Goal: Task Accomplishment & Management: Complete application form

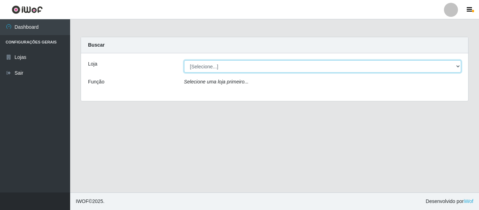
click at [208, 64] on select "[Selecione...] Hiper Queiroz - [GEOGRAPHIC_DATA]" at bounding box center [322, 66] width 277 height 12
select select "497"
click at [184, 60] on select "[Selecione...] Hiper Queiroz - [GEOGRAPHIC_DATA]" at bounding box center [322, 66] width 277 height 12
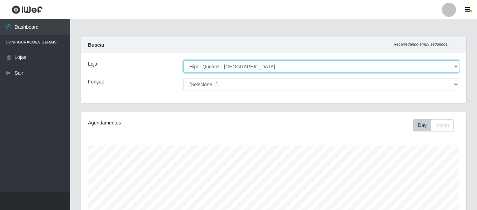
scroll to position [145, 385]
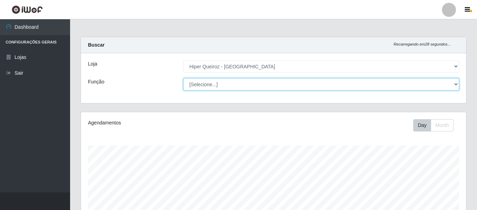
click at [210, 80] on select "[Selecione...] ASG ASG + ASG ++ Embalador Embalador + Embalador ++ Operador de …" at bounding box center [321, 84] width 276 height 12
click at [183, 78] on select "[Selecione...] ASG ASG + ASG ++ Embalador Embalador + Embalador ++ Operador de …" at bounding box center [321, 84] width 276 height 12
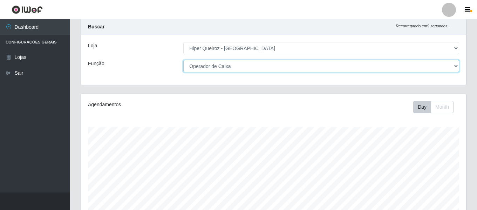
scroll to position [0, 0]
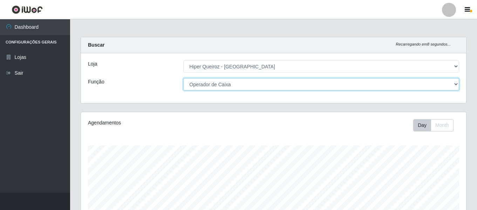
click at [228, 86] on select "[Selecione...] ASG ASG + ASG ++ Embalador Embalador + Embalador ++ Operador de …" at bounding box center [321, 84] width 276 height 12
click at [183, 78] on select "[Selecione...] ASG ASG + ASG ++ Embalador Embalador + Embalador ++ Operador de …" at bounding box center [321, 84] width 276 height 12
click at [234, 84] on select "[Selecione...] ASG ASG + ASG ++ Embalador Embalador + Embalador ++ Operador de …" at bounding box center [321, 84] width 276 height 12
select select "73"
click at [183, 78] on select "[Selecione...] ASG ASG + ASG ++ Embalador Embalador + Embalador ++ Operador de …" at bounding box center [321, 84] width 276 height 12
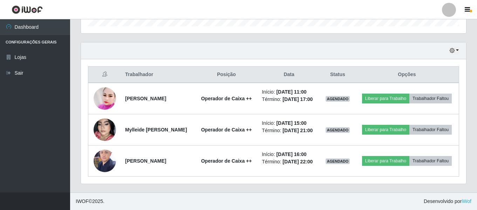
scroll to position [240, 0]
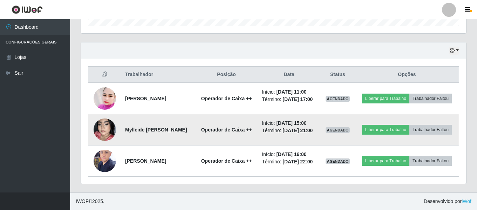
click at [105, 122] on img at bounding box center [105, 130] width 22 height 40
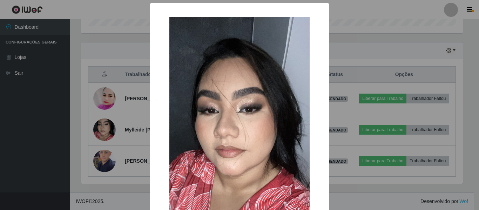
click at [132, 129] on div "× OK Cancel" at bounding box center [239, 105] width 479 height 210
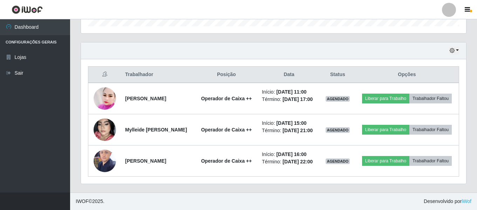
scroll to position [145, 385]
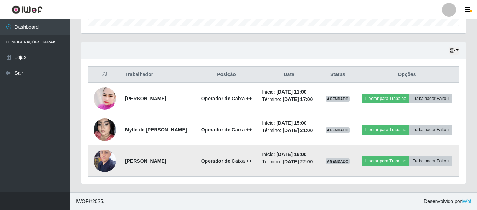
click at [104, 157] on img at bounding box center [105, 161] width 22 height 30
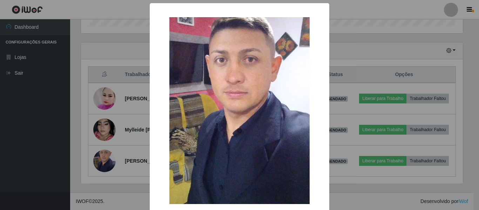
click at [114, 153] on div "× OK Cancel" at bounding box center [239, 105] width 479 height 210
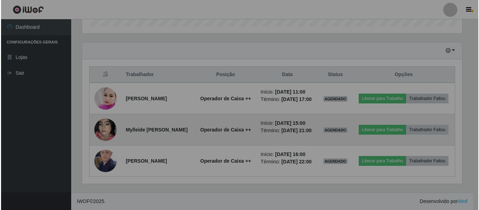
scroll to position [145, 385]
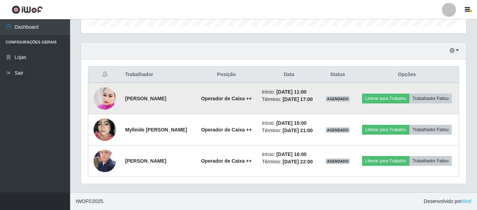
click at [99, 86] on img at bounding box center [105, 99] width 22 height 26
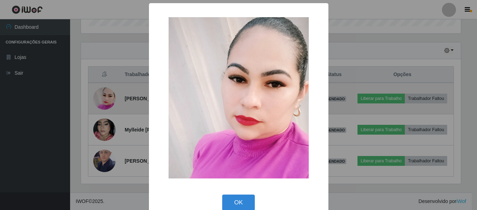
scroll to position [145, 382]
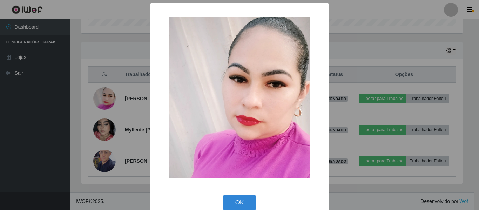
click at [110, 101] on div "× OK Cancel" at bounding box center [239, 105] width 479 height 210
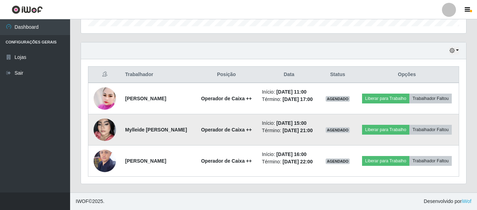
scroll to position [240, 0]
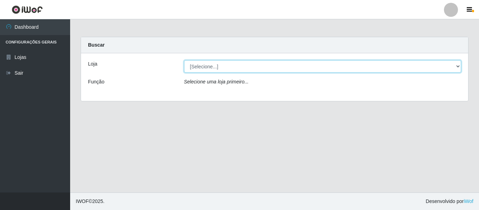
click at [210, 67] on select "[Selecione...] Hiper Queiroz - [GEOGRAPHIC_DATA]" at bounding box center [322, 66] width 277 height 12
select select "497"
click at [184, 60] on select "[Selecione...] Hiper Queiroz - [GEOGRAPHIC_DATA]" at bounding box center [322, 66] width 277 height 12
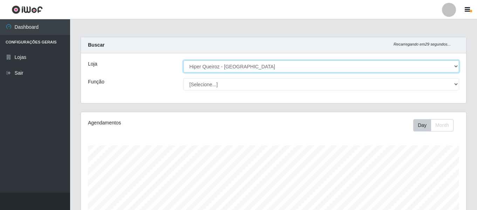
scroll to position [145, 385]
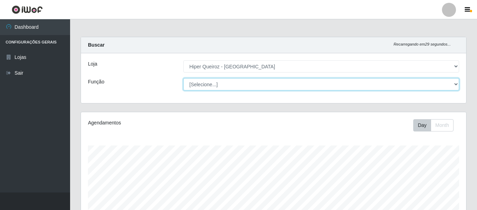
click at [213, 85] on select "[Selecione...] ASG ASG + ASG ++ Embalador Embalador + Embalador ++ Operador de …" at bounding box center [321, 84] width 276 height 12
click at [183, 78] on select "[Selecione...] ASG ASG + ASG ++ Embalador Embalador + Embalador ++ Operador de …" at bounding box center [321, 84] width 276 height 12
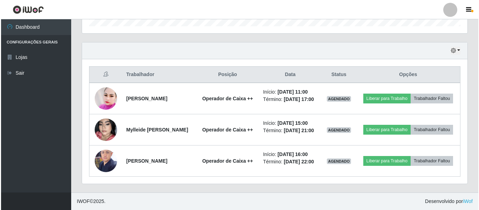
scroll to position [240, 0]
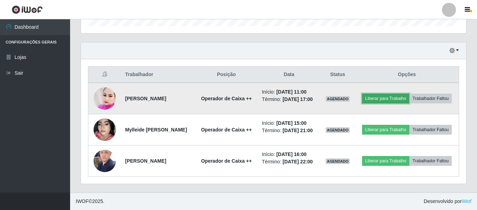
click at [409, 94] on button "Liberar para Trabalho" at bounding box center [385, 99] width 47 height 10
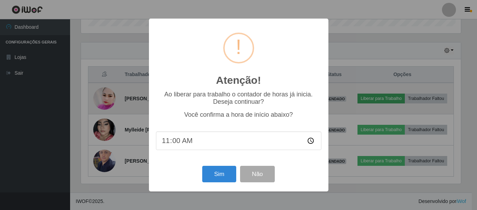
scroll to position [145, 382]
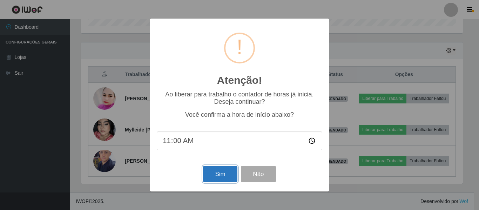
click at [223, 176] on button "Sim" at bounding box center [220, 174] width 34 height 16
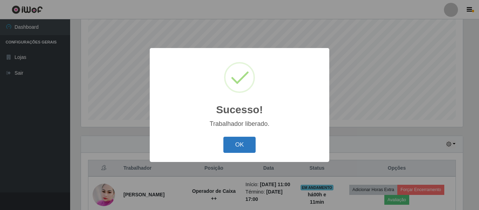
click at [243, 145] on button "OK" at bounding box center [239, 145] width 33 height 16
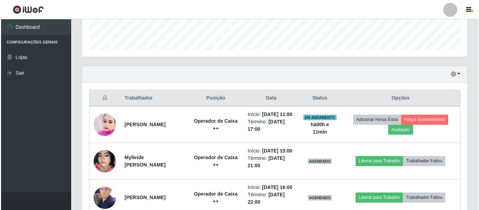
scroll to position [236, 0]
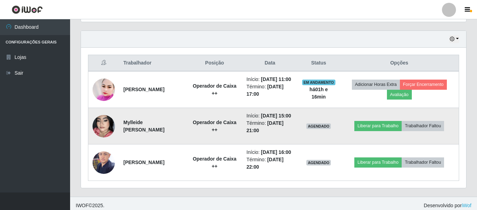
click at [99, 138] on img at bounding box center [104, 126] width 22 height 40
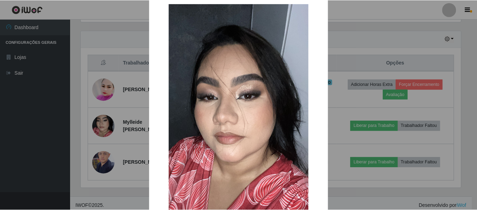
scroll to position [35, 0]
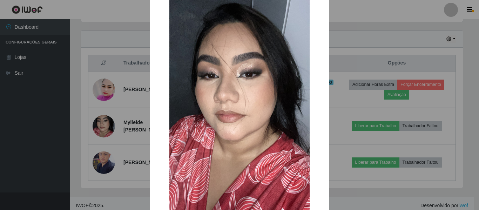
click at [129, 129] on div "× OK Cancel" at bounding box center [239, 105] width 479 height 210
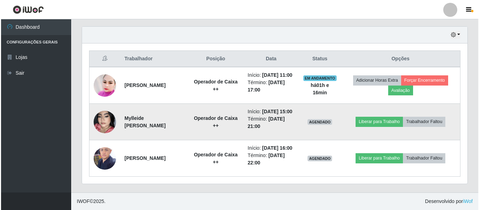
scroll to position [262, 0]
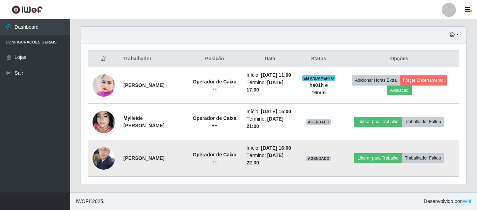
click at [103, 159] on img at bounding box center [104, 158] width 22 height 30
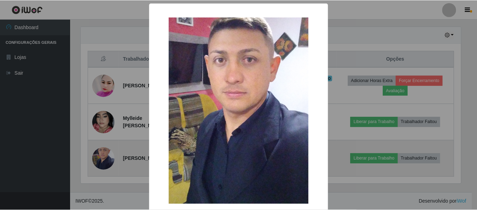
scroll to position [145, 382]
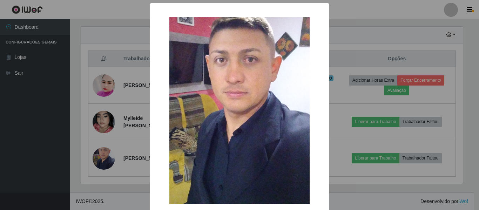
click at [105, 107] on div "× OK Cancel" at bounding box center [239, 105] width 479 height 210
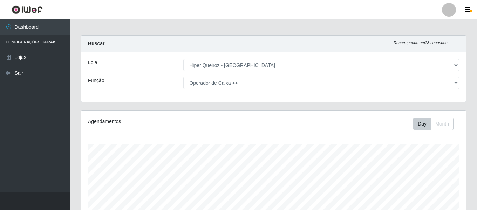
scroll to position [0, 0]
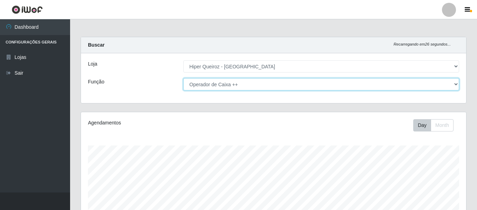
click at [248, 85] on select "[Selecione...] ASG ASG + ASG ++ Embalador Embalador + Embalador ++ Operador de …" at bounding box center [321, 84] width 276 height 12
click at [183, 78] on select "[Selecione...] ASG ASG + ASG ++ Embalador Embalador + Embalador ++ Operador de …" at bounding box center [321, 84] width 276 height 12
click at [247, 86] on select "[Selecione...] ASG ASG + ASG ++ Embalador Embalador + Embalador ++ Operador de …" at bounding box center [321, 84] width 276 height 12
click at [183, 78] on select "[Selecione...] ASG ASG + ASG ++ Embalador Embalador + Embalador ++ Operador de …" at bounding box center [321, 84] width 276 height 12
click at [260, 83] on select "[Selecione...] ASG ASG + ASG ++ Embalador Embalador + Embalador ++ Operador de …" at bounding box center [321, 84] width 276 height 12
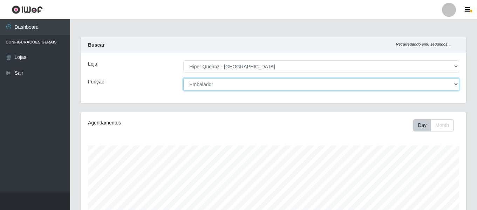
click at [183, 78] on select "[Selecione...] ASG ASG + ASG ++ Embalador Embalador + Embalador ++ Operador de …" at bounding box center [321, 84] width 276 height 12
click at [263, 87] on select "[Selecione...] ASG ASG + ASG ++ Embalador Embalador + Embalador ++ Operador de …" at bounding box center [321, 84] width 276 height 12
click at [183, 78] on select "[Selecione...] ASG ASG + ASG ++ Embalador Embalador + Embalador ++ Operador de …" at bounding box center [321, 84] width 276 height 12
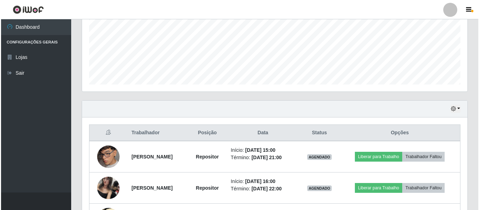
scroll to position [210, 0]
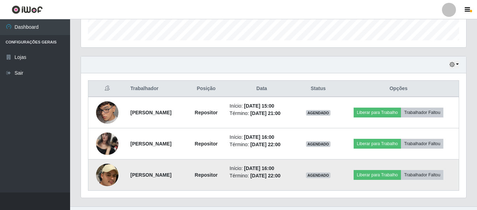
click at [98, 176] on img at bounding box center [107, 175] width 22 height 58
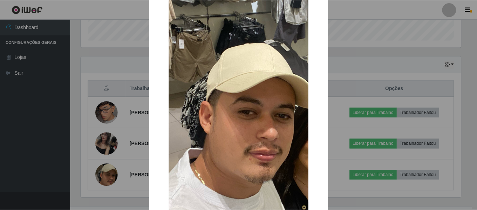
scroll to position [105, 0]
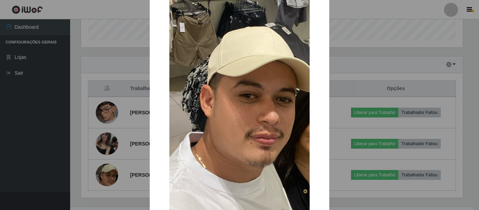
click at [121, 163] on div "× OK Cancel" at bounding box center [239, 105] width 479 height 210
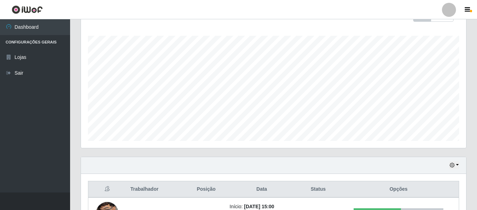
scroll to position [0, 0]
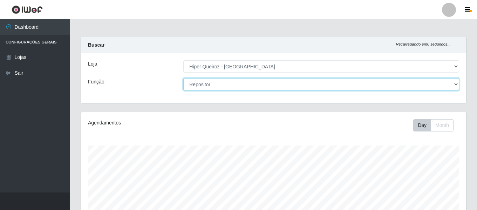
click at [341, 88] on select "[Selecione...] ASG ASG + ASG ++ Embalador Embalador + Embalador ++ Operador de …" at bounding box center [321, 84] width 276 height 12
click at [183, 78] on select "[Selecione...] ASG ASG + ASG ++ Embalador Embalador + Embalador ++ Operador de …" at bounding box center [321, 84] width 276 height 12
click at [292, 81] on select "[Selecione...] ASG ASG + ASG ++ Embalador Embalador + Embalador ++ Operador de …" at bounding box center [321, 84] width 276 height 12
select select "73"
click at [183, 78] on select "[Selecione...] ASG ASG + ASG ++ Embalador Embalador + Embalador ++ Operador de …" at bounding box center [321, 84] width 276 height 12
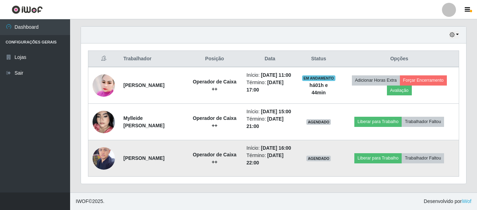
scroll to position [262, 0]
